Goal: Task Accomplishment & Management: Complete application form

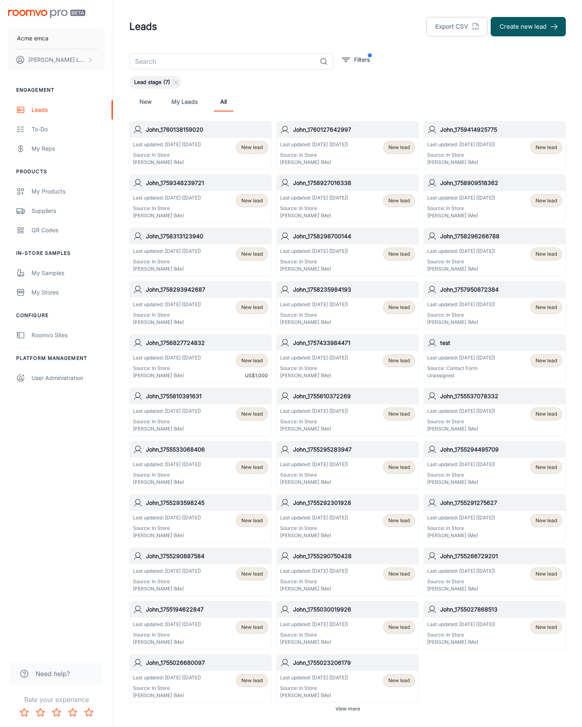
click at [528, 27] on button "Create new lead" at bounding box center [527, 26] width 75 height 19
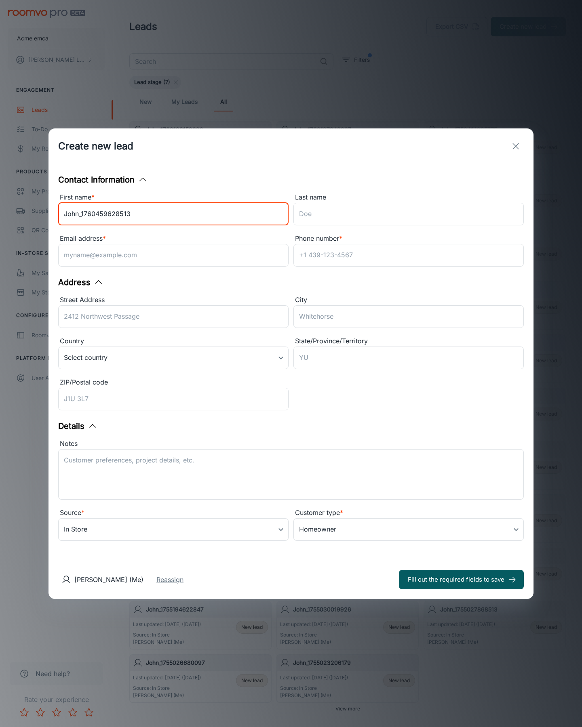
type input "John_1760459628513"
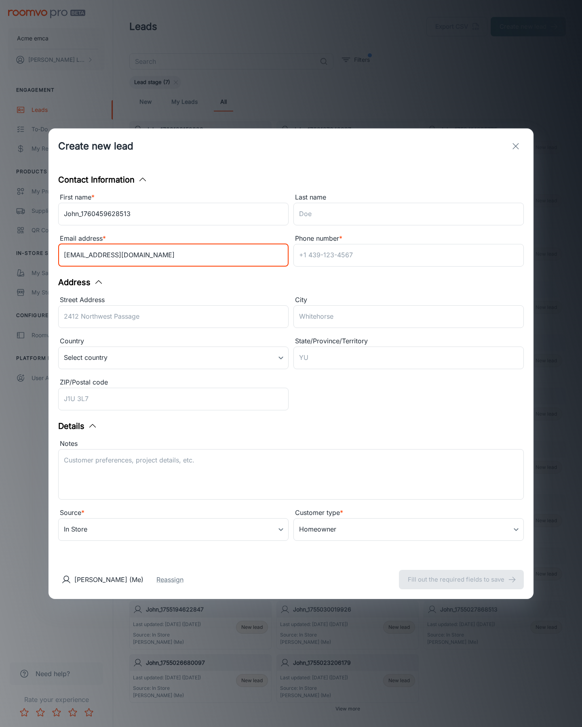
type input "[EMAIL_ADDRESS][DOMAIN_NAME]"
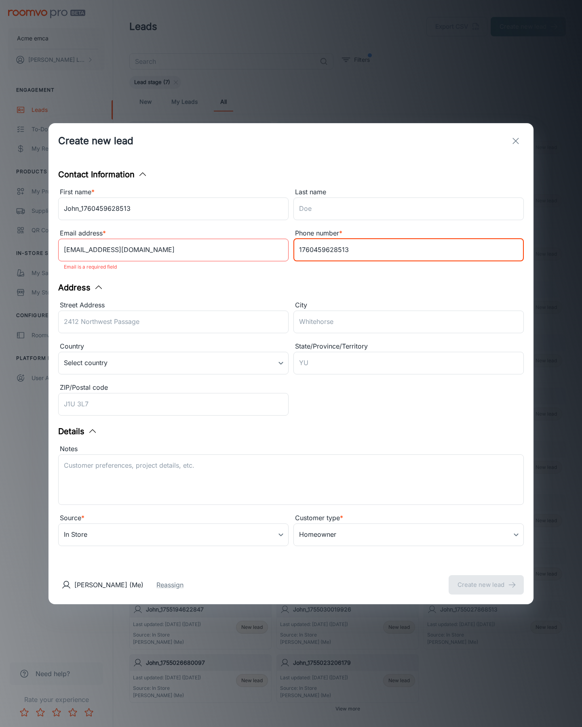
type input "1760459628513"
click at [486, 579] on button "Create new lead" at bounding box center [485, 584] width 75 height 19
